Goal: Ask a question: Seek information or help from site administrators or community

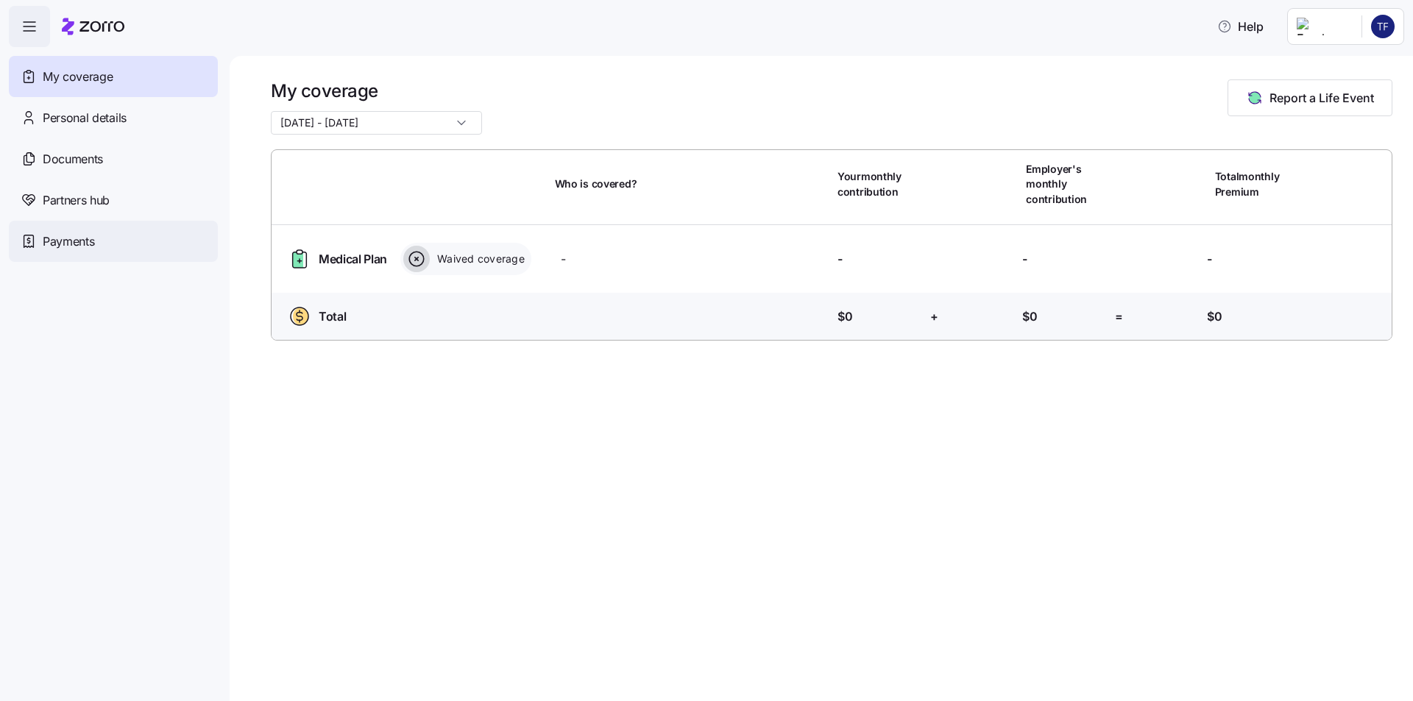
click at [119, 232] on div "Payments" at bounding box center [113, 241] width 209 height 41
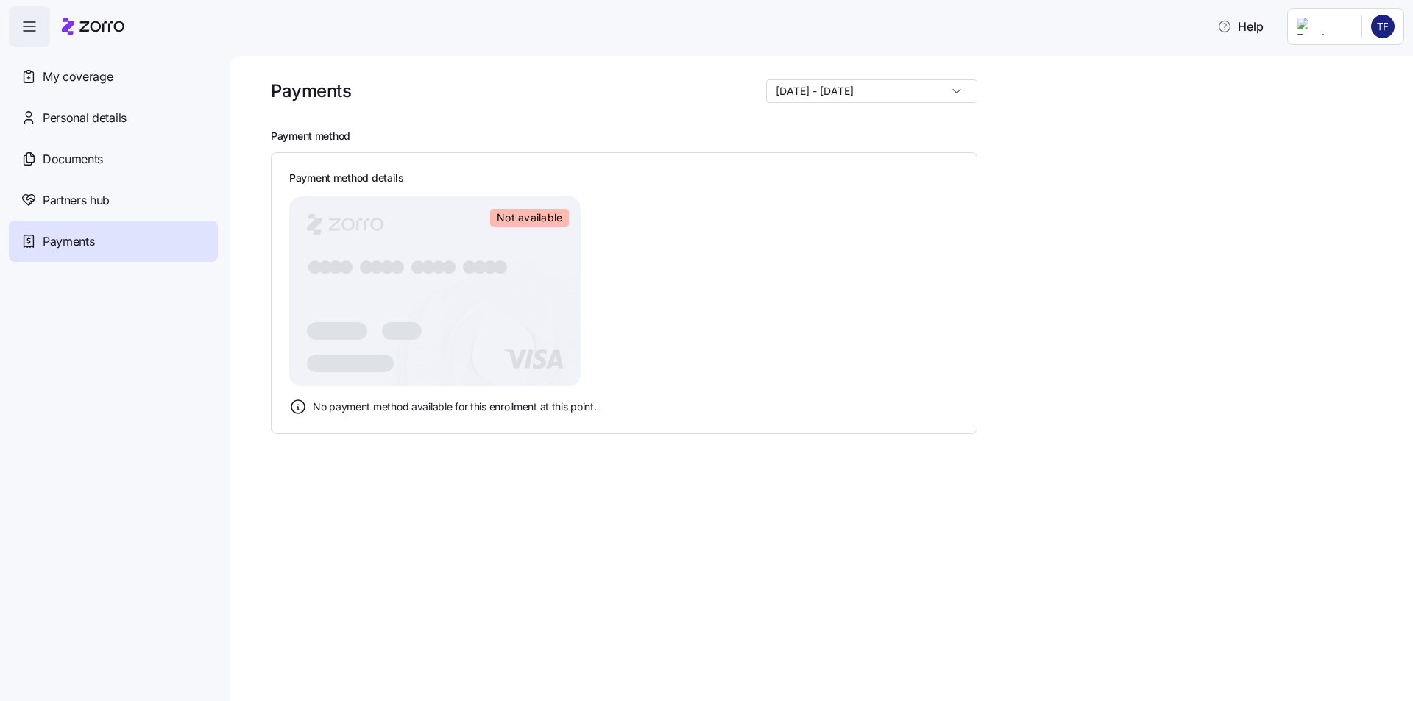
click at [926, 97] on input "08/01/2025 - 12/31/2025" at bounding box center [871, 91] width 211 height 24
click at [878, 158] on span "01/01/2025 - 07/31/2025" at bounding box center [839, 152] width 78 height 16
type input "01/01/2025 - 07/31/2025"
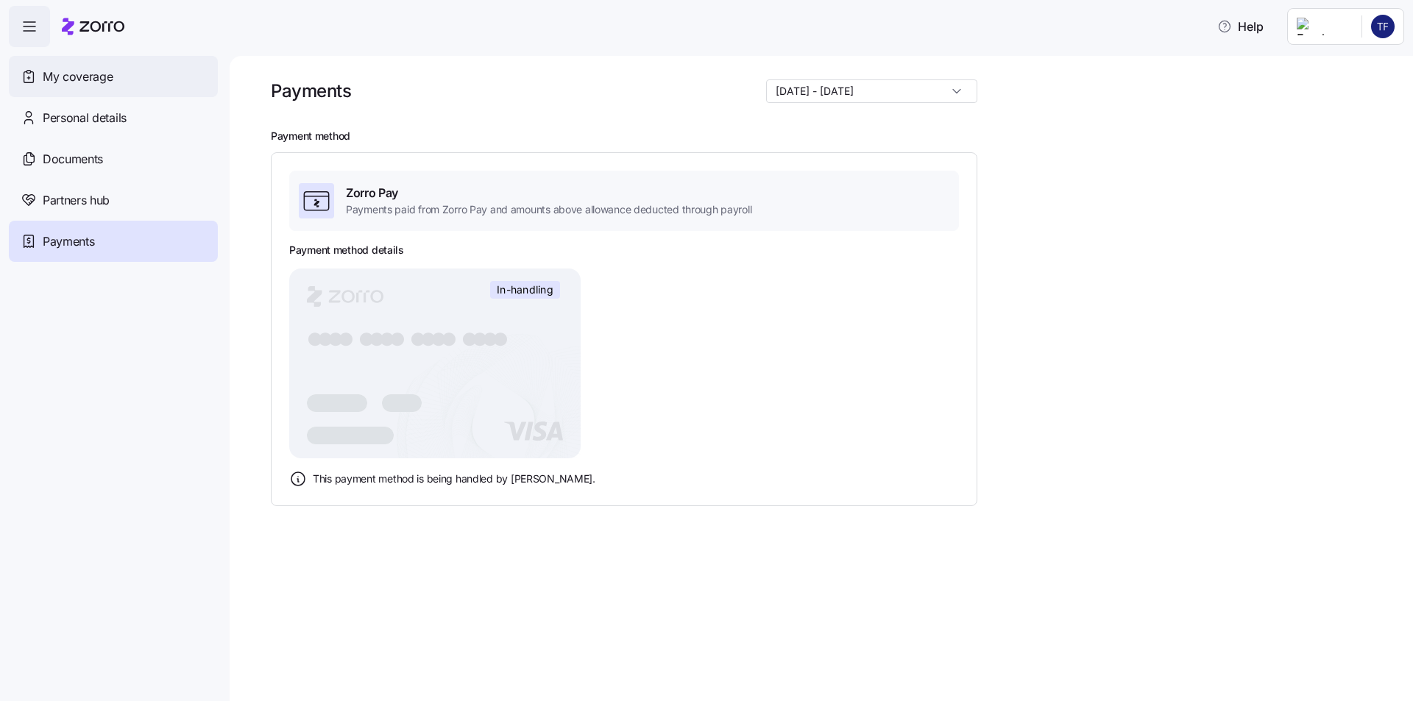
click at [106, 85] on span "My coverage" at bounding box center [78, 77] width 70 height 18
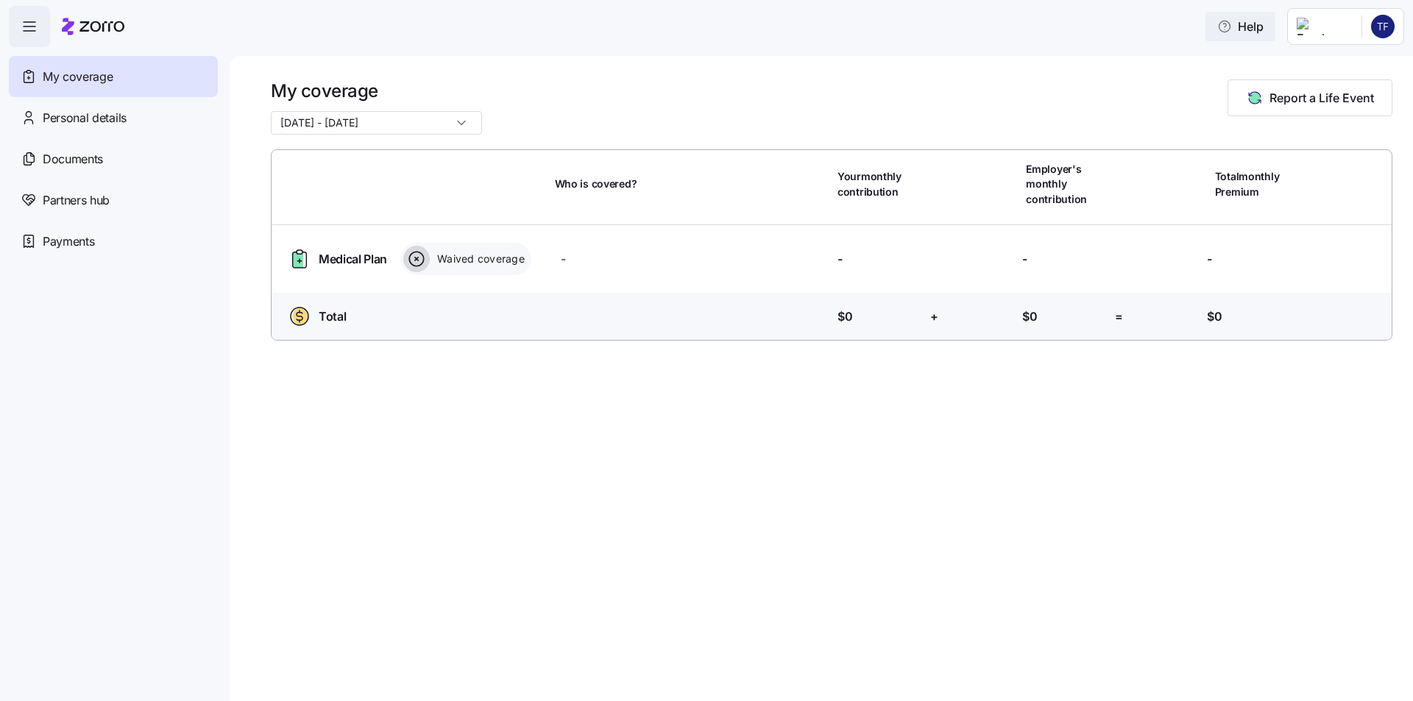
click at [1217, 30] on span "Help" at bounding box center [1240, 27] width 46 height 18
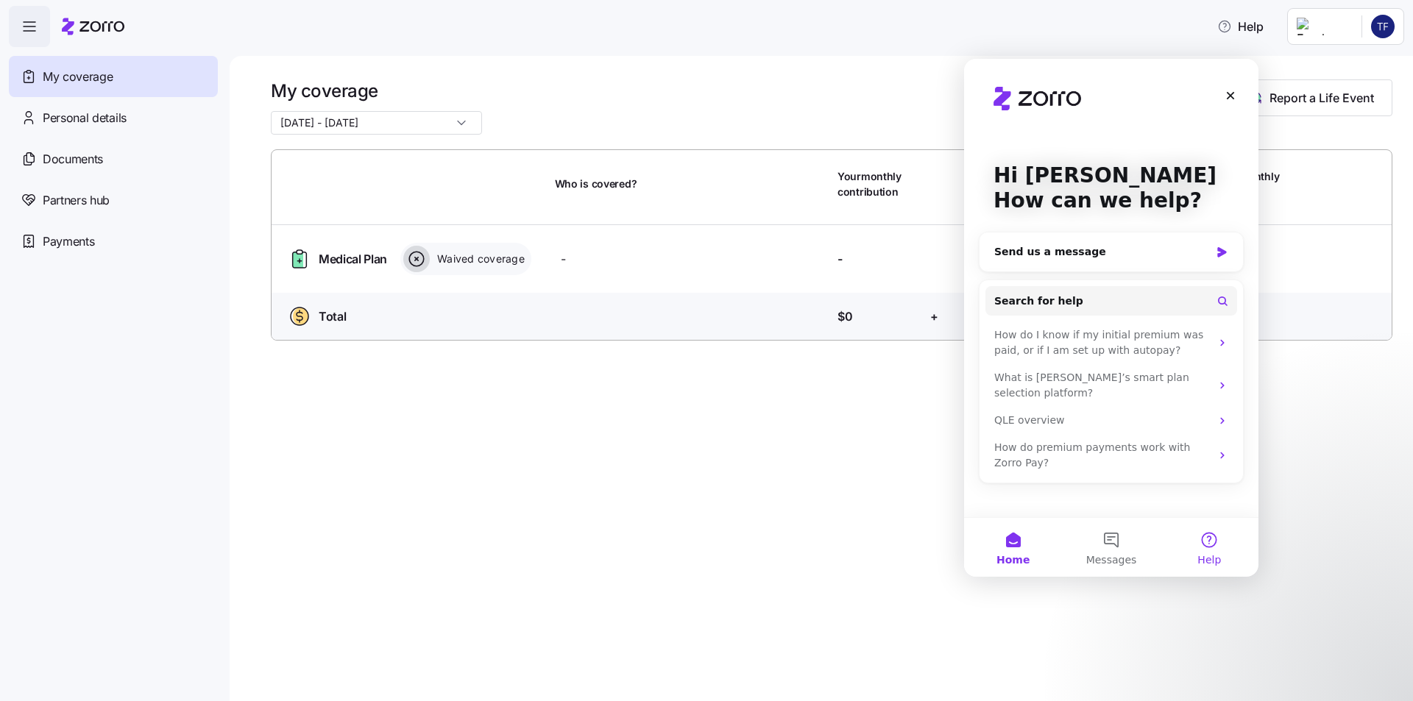
click at [1203, 536] on button "Help" at bounding box center [1210, 547] width 98 height 59
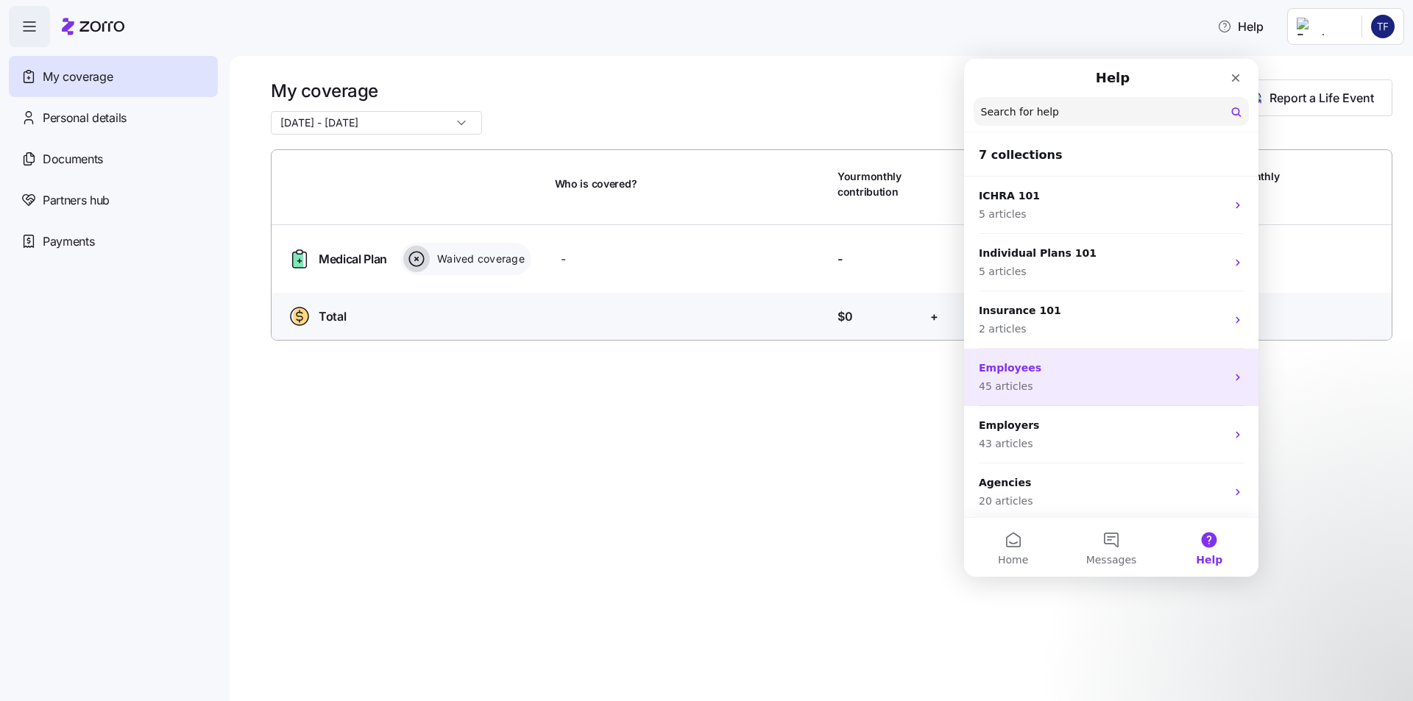
scroll to position [61, 0]
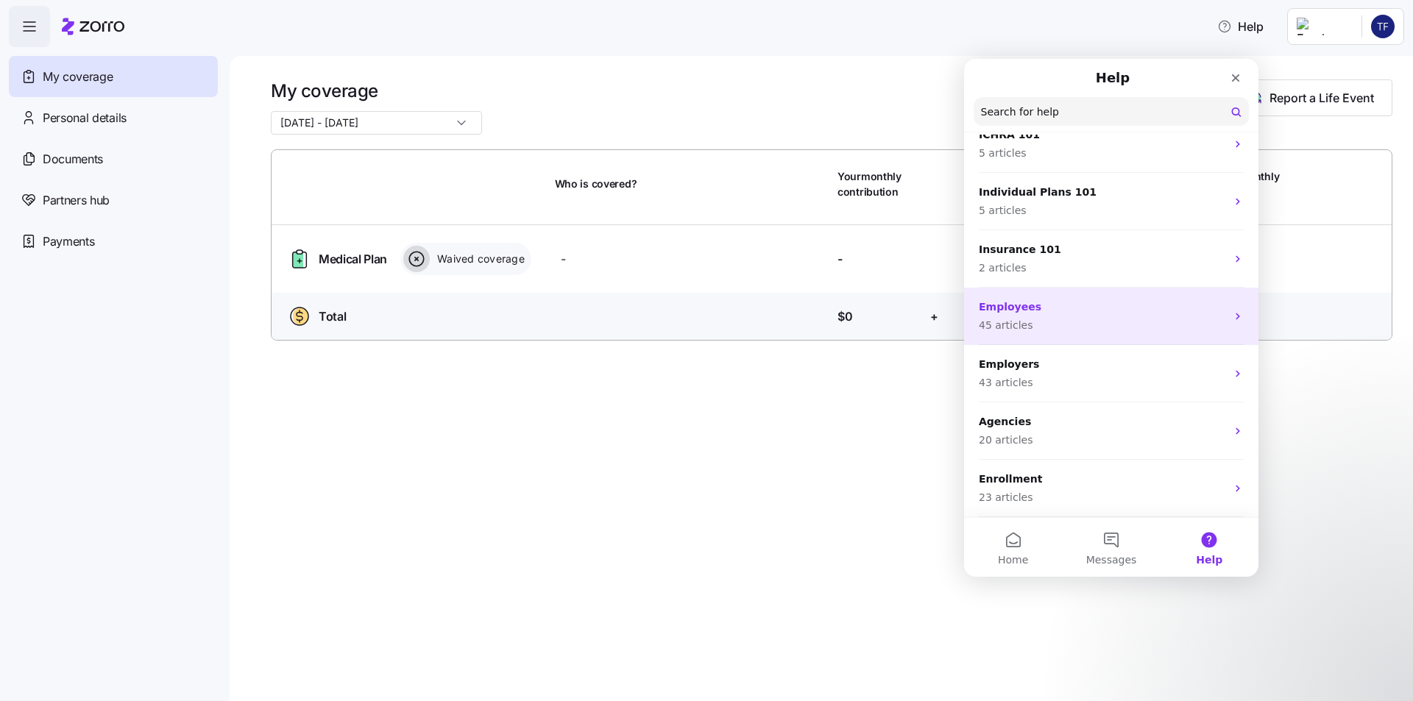
click at [1059, 327] on p "45 articles" at bounding box center [1102, 325] width 247 height 15
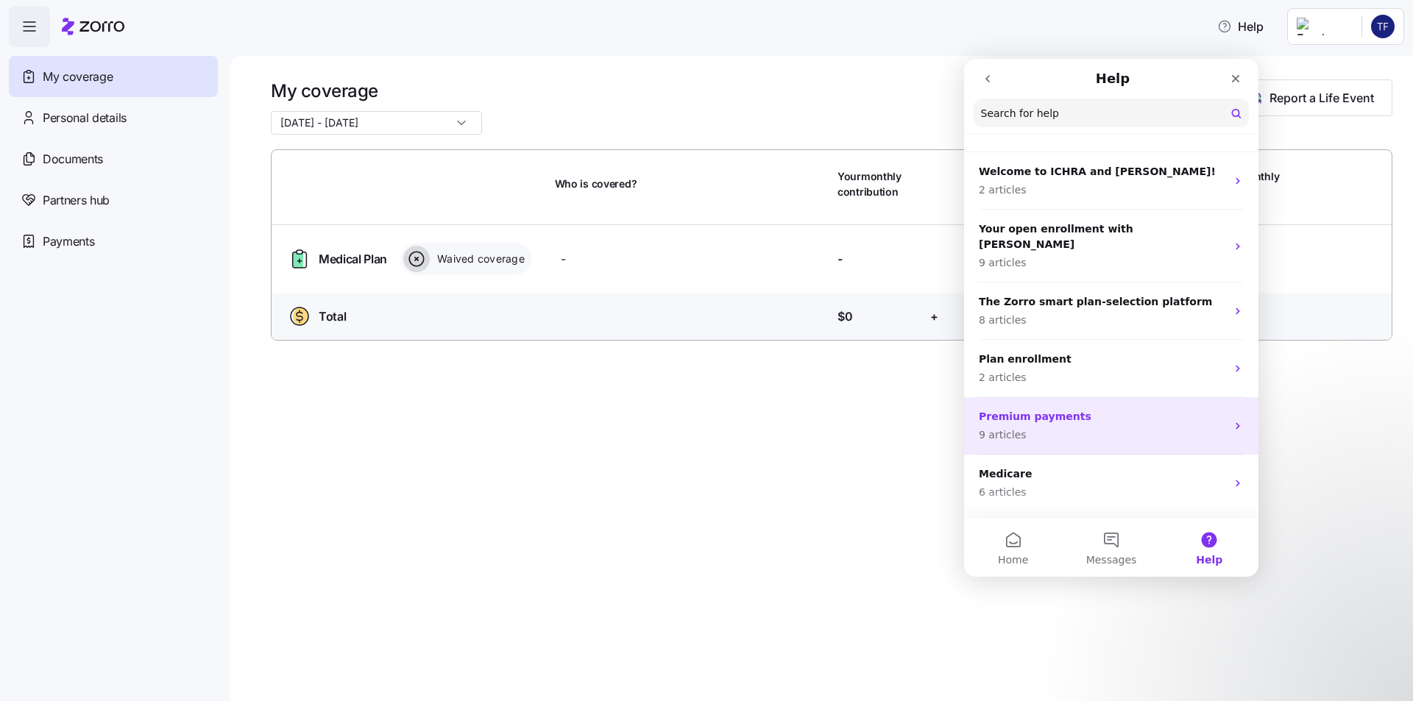
scroll to position [74, 0]
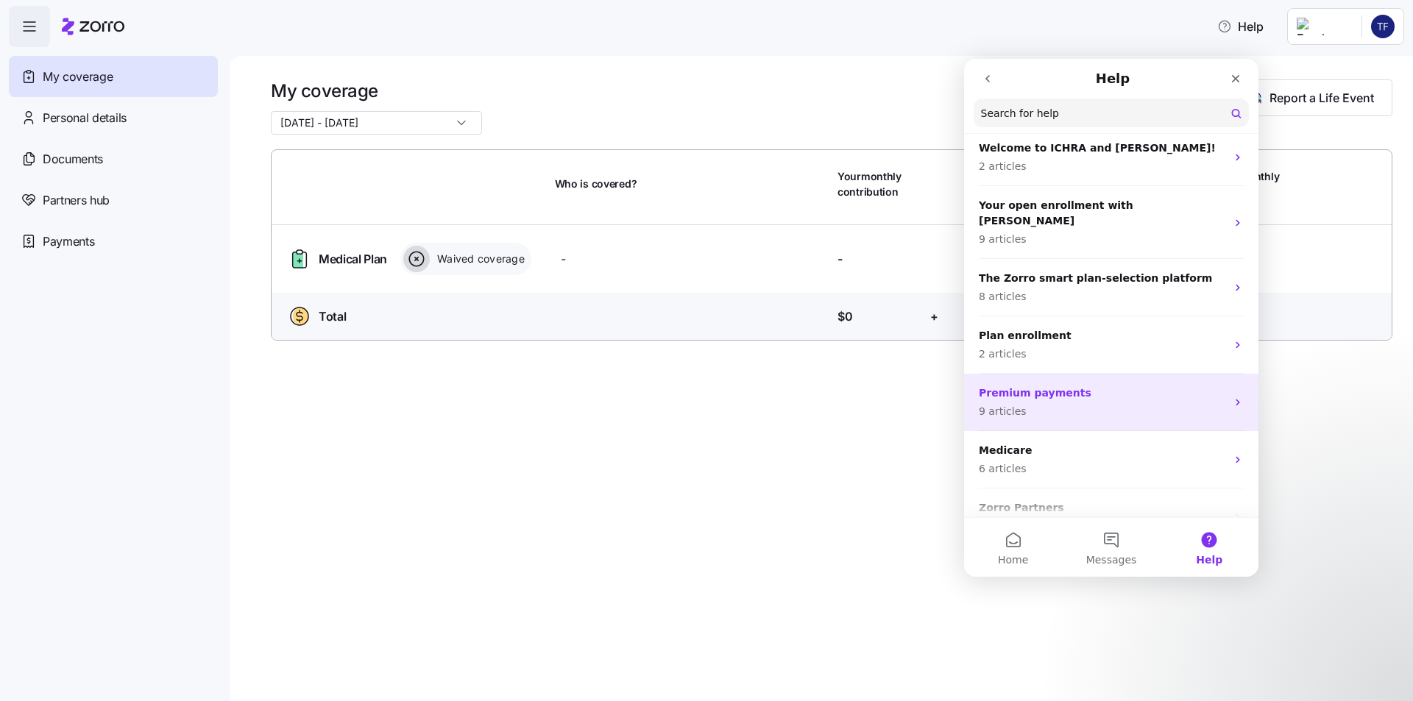
click at [1063, 404] on p "9 articles" at bounding box center [1102, 411] width 247 height 15
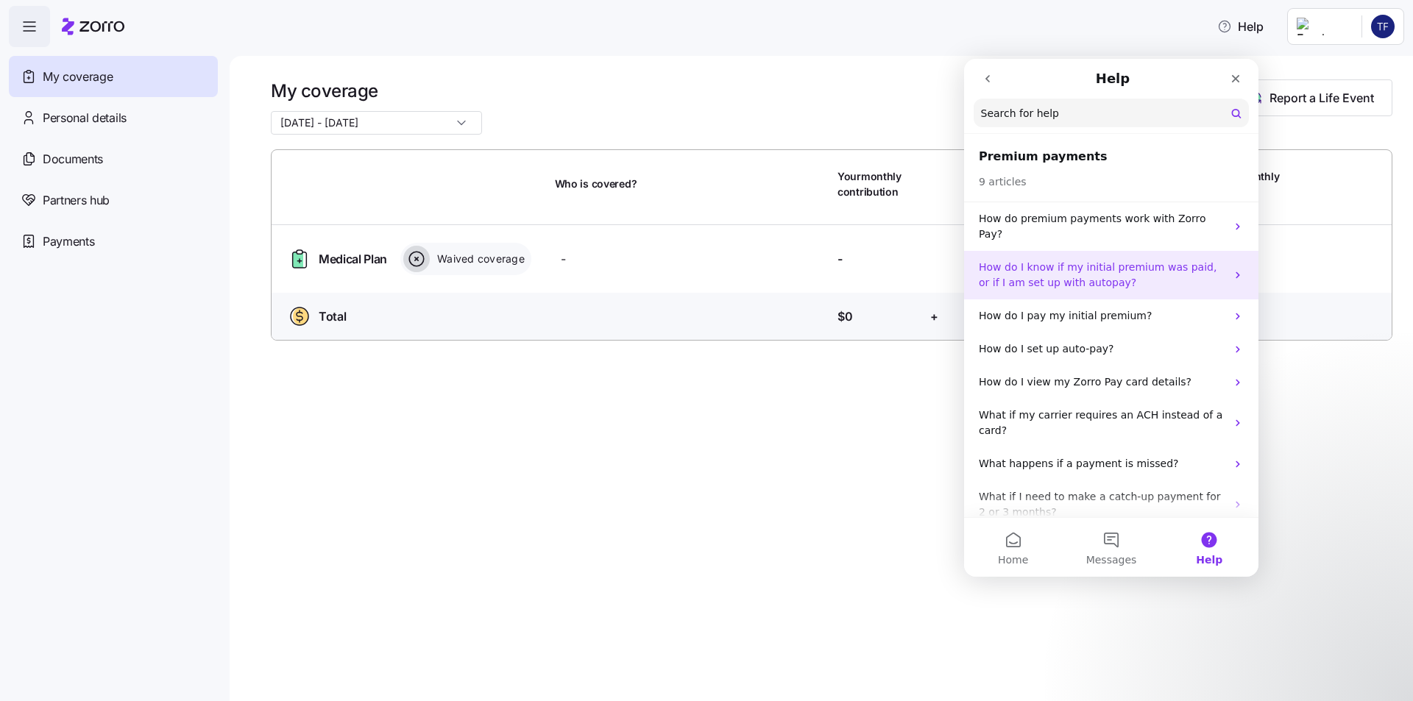
scroll to position [66, 0]
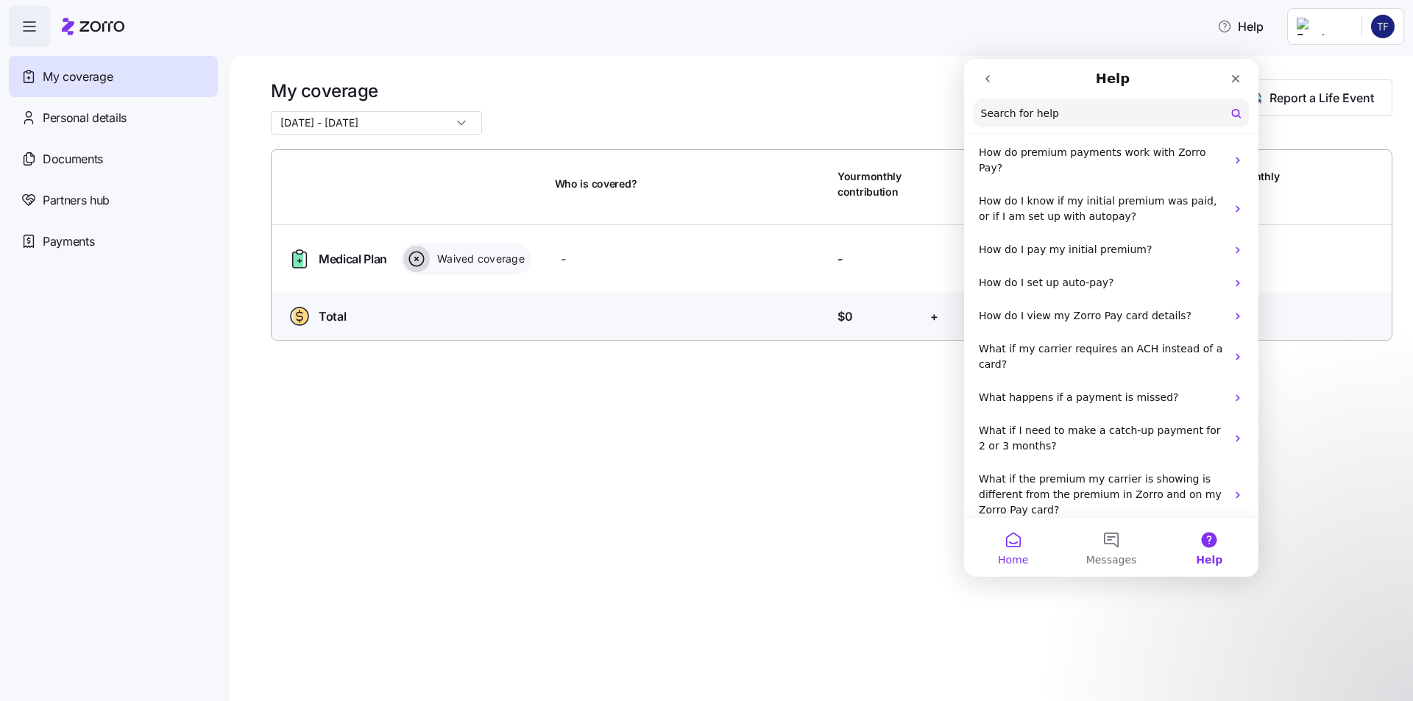
click at [1026, 552] on button "Home" at bounding box center [1013, 547] width 98 height 59
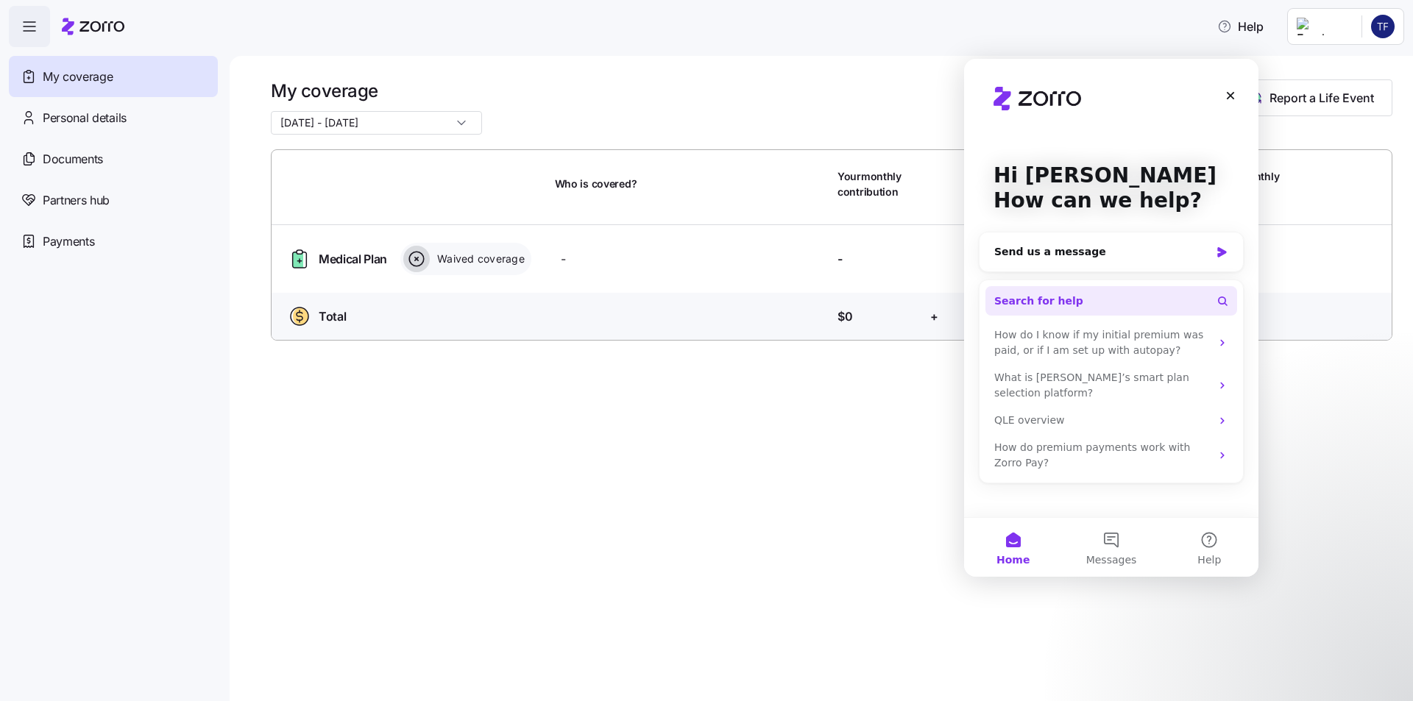
click at [1109, 291] on button "Search for help" at bounding box center [1111, 300] width 252 height 29
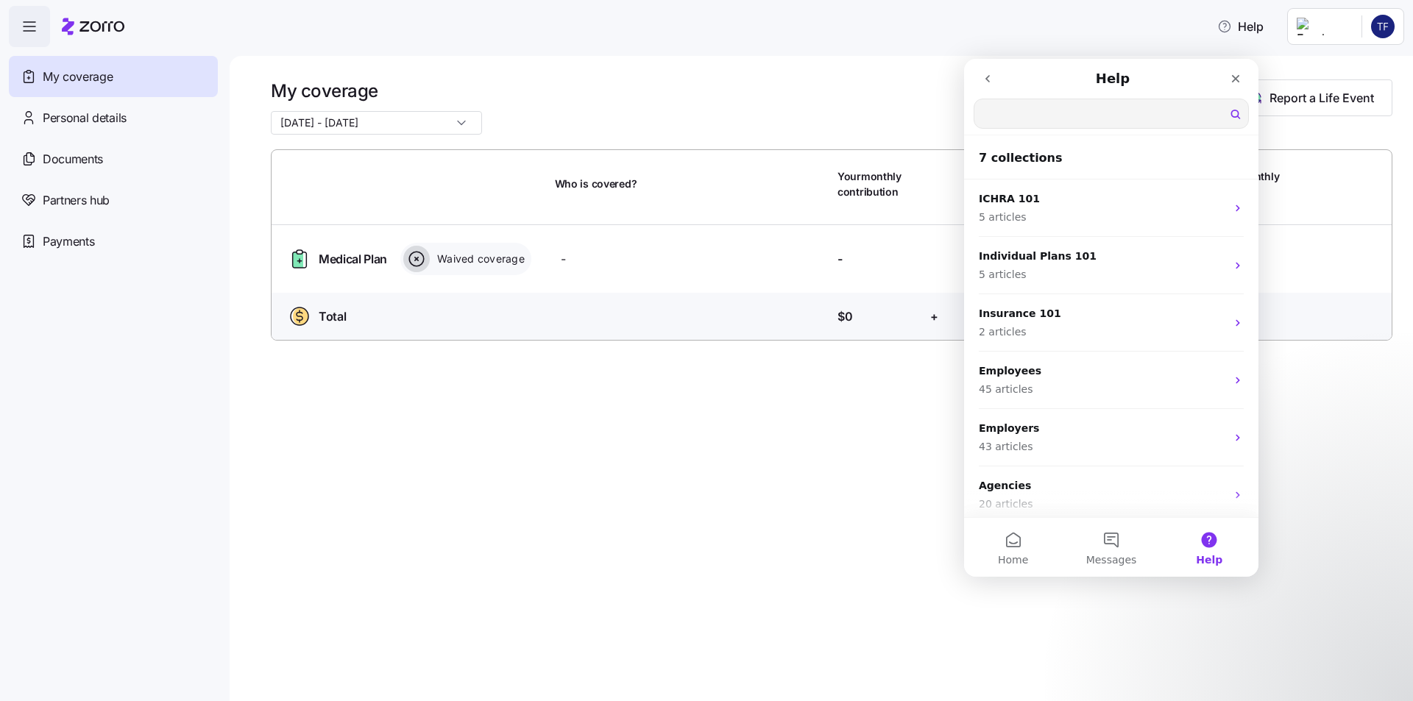
scroll to position [0, 0]
click at [994, 83] on button "go back" at bounding box center [988, 79] width 28 height 28
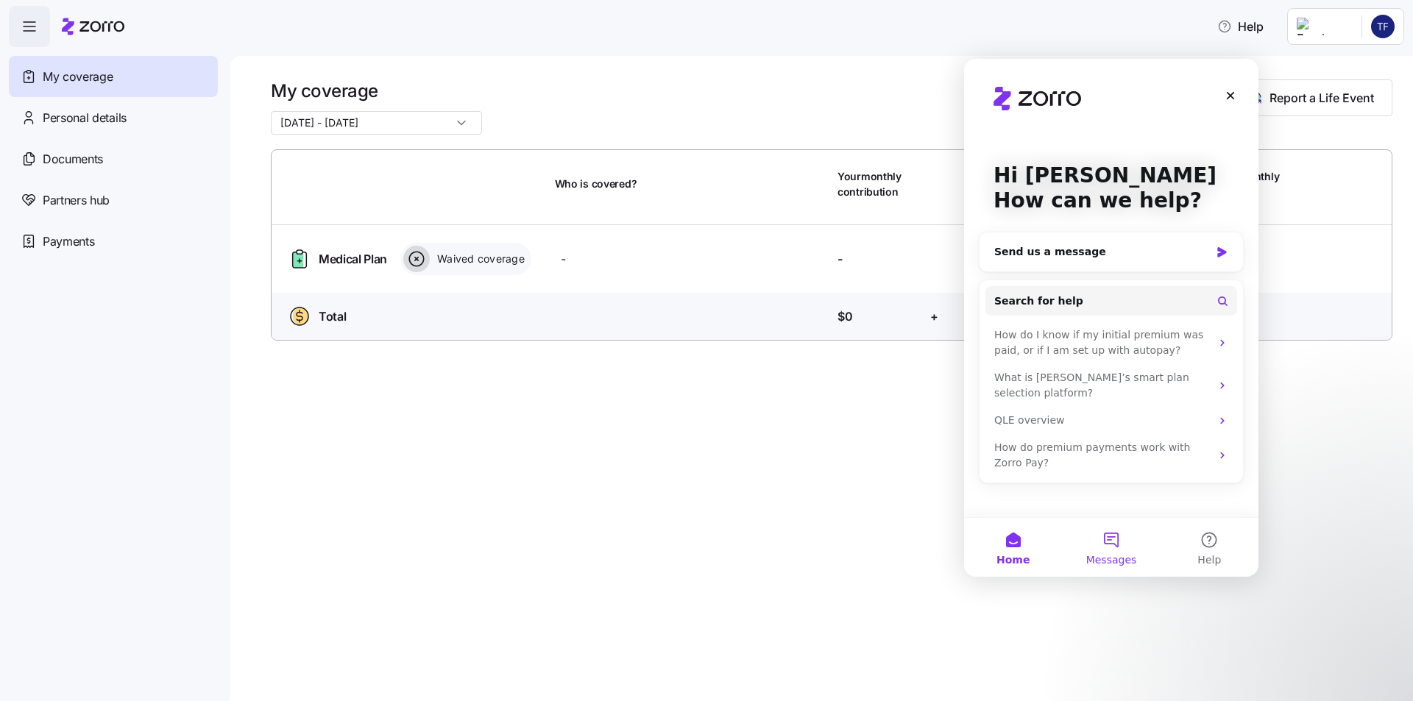
click at [1099, 558] on span "Messages" at bounding box center [1111, 560] width 51 height 10
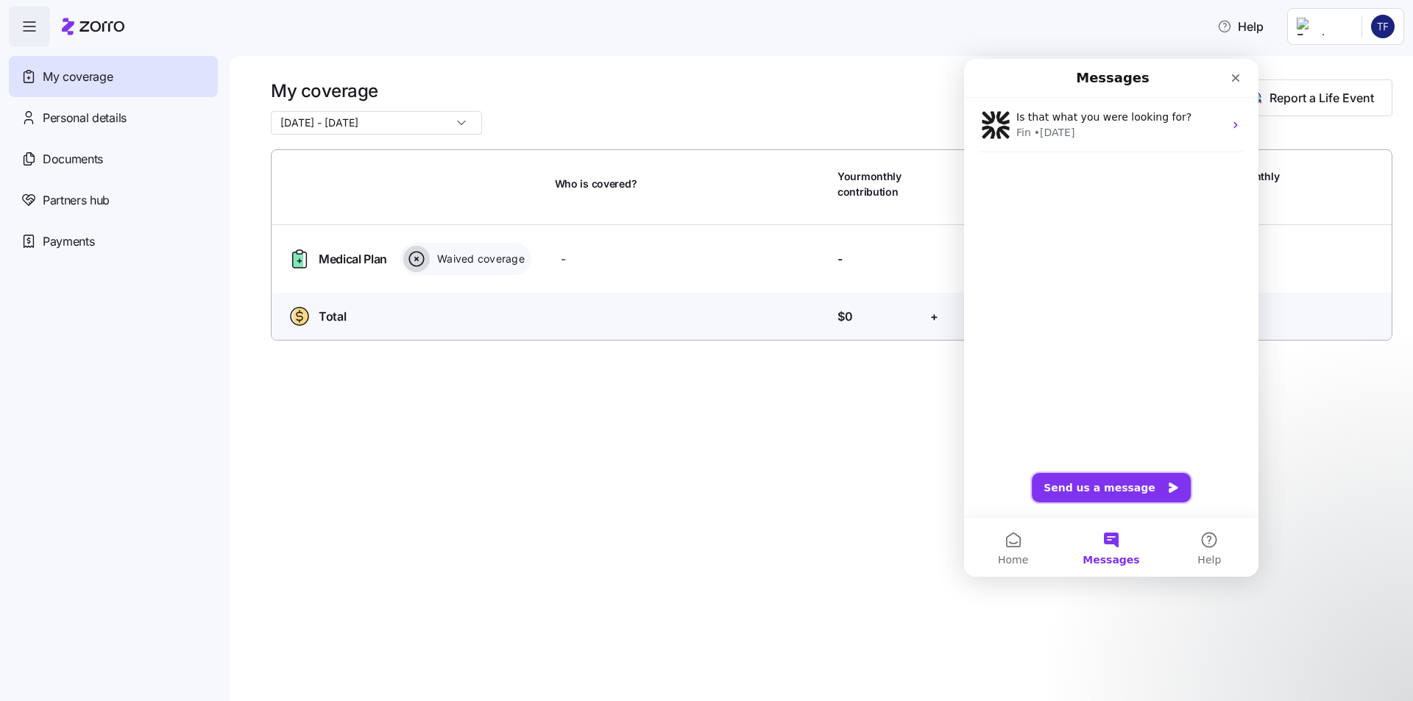
click at [1105, 489] on button "Send us a message" at bounding box center [1111, 487] width 159 height 29
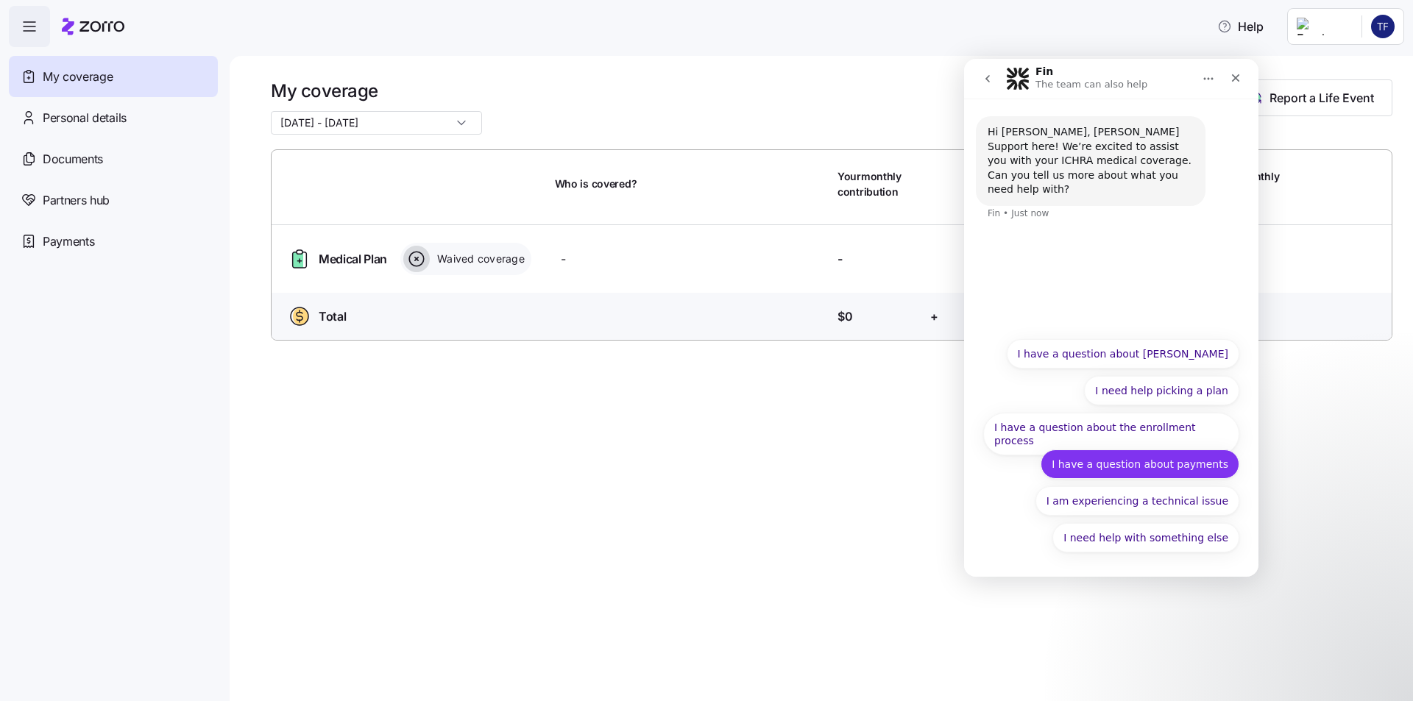
click at [1152, 456] on button "I have a question about payments" at bounding box center [1140, 464] width 199 height 29
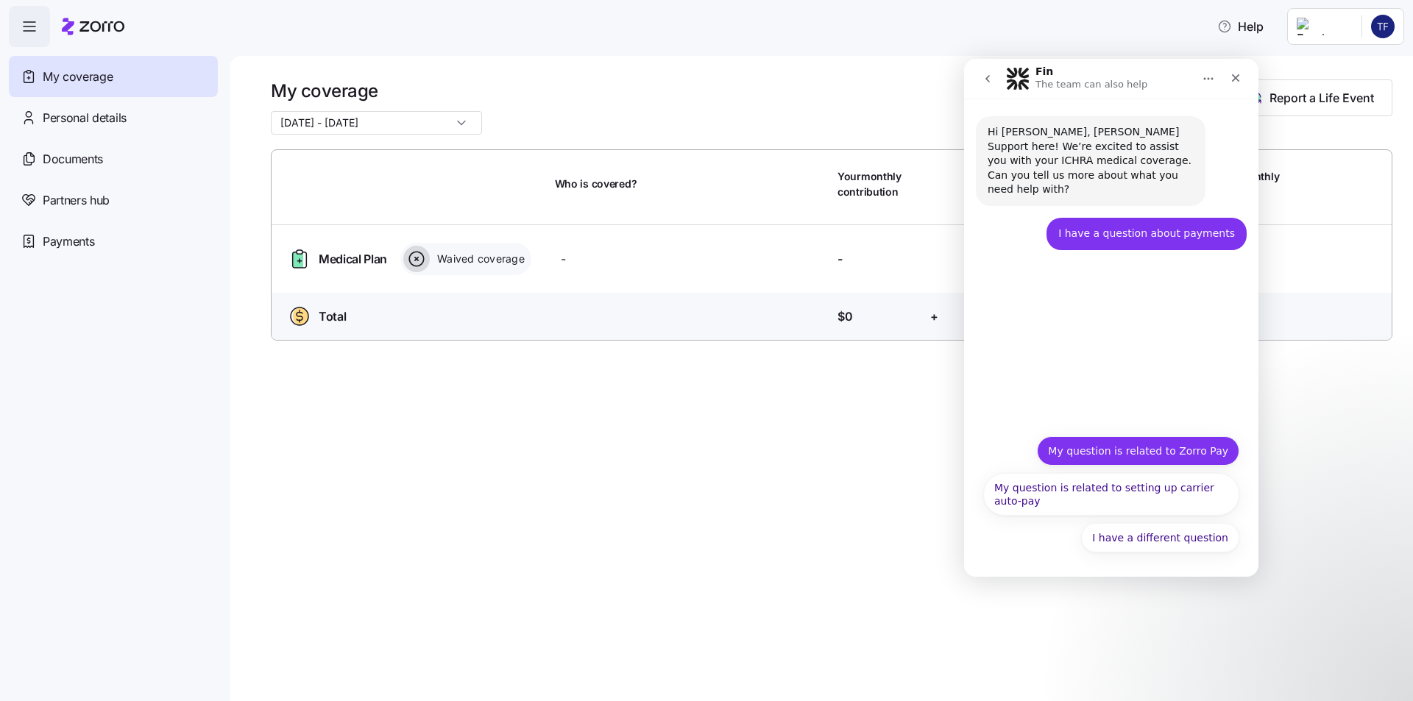
click at [1154, 455] on button "My question is related to Zorro Pay" at bounding box center [1138, 450] width 202 height 29
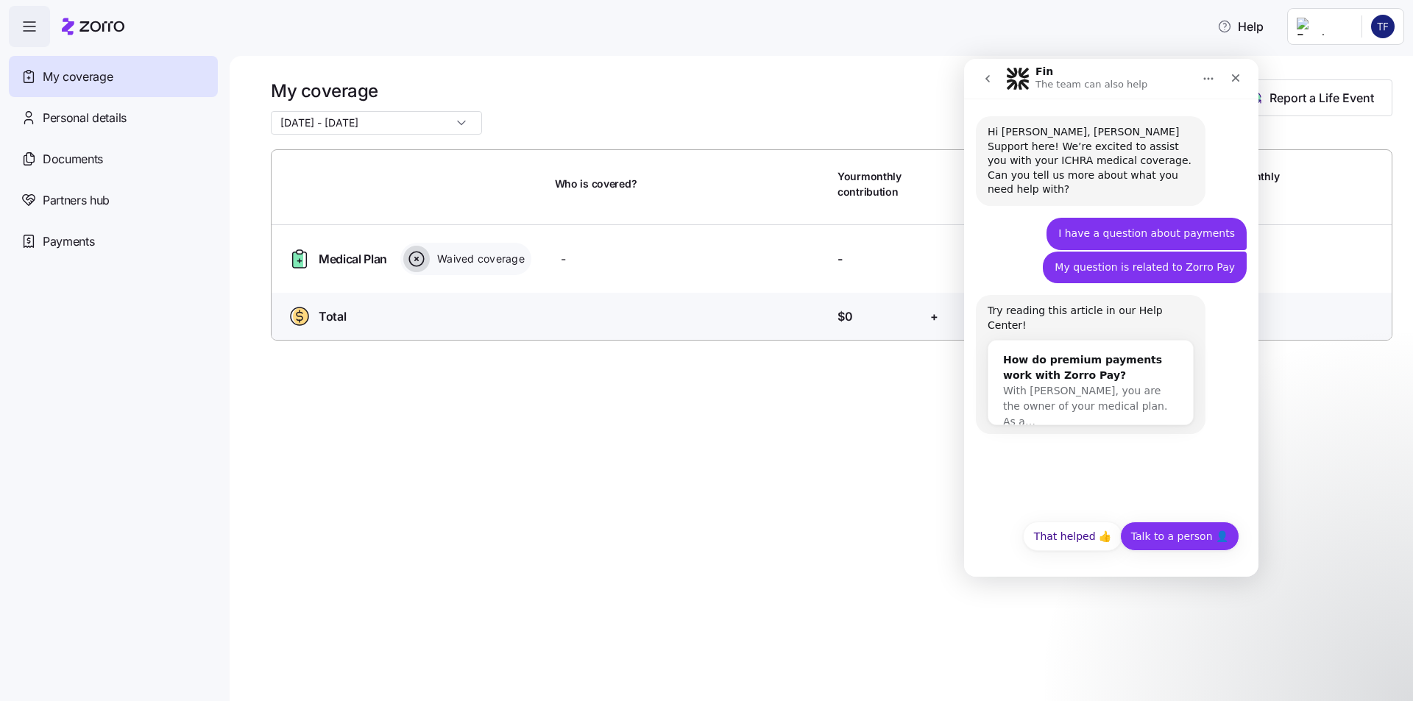
click at [1171, 535] on button "Talk to a person 👤" at bounding box center [1179, 536] width 119 height 29
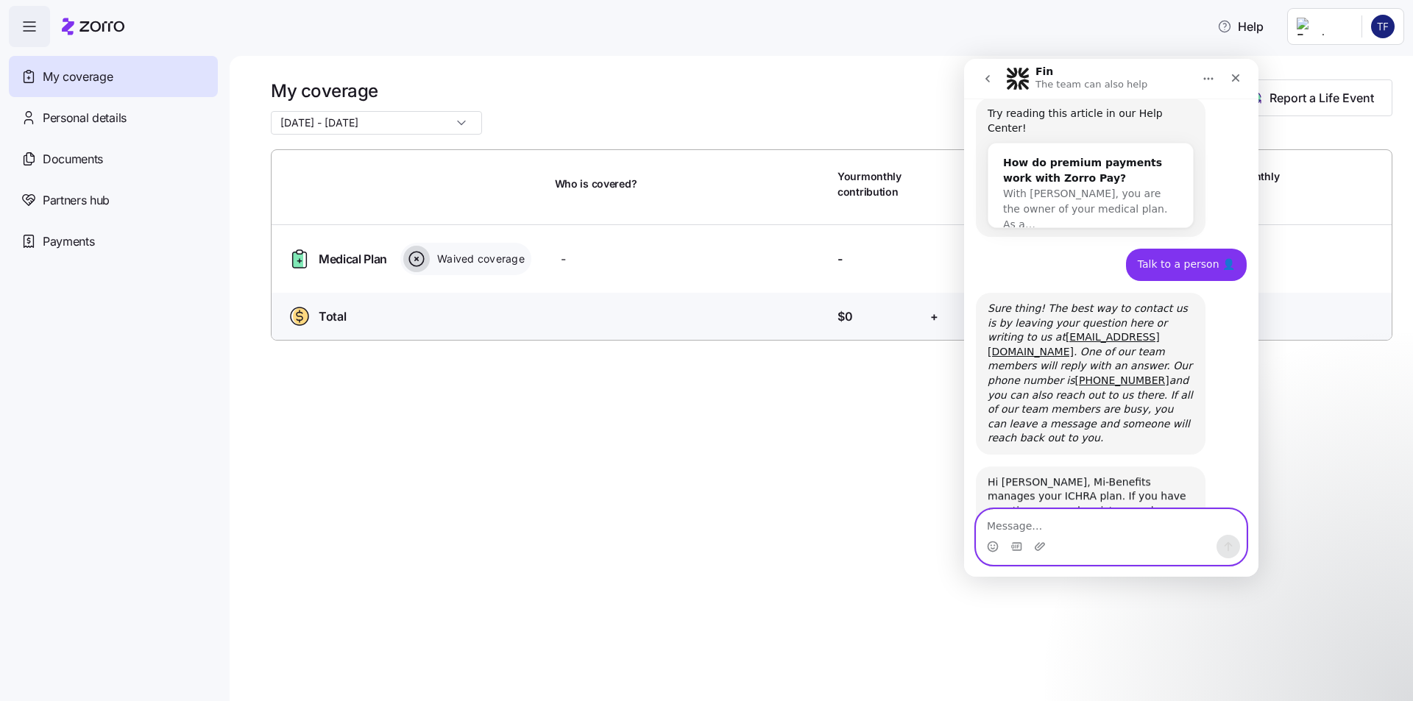
scroll to position [202, 0]
